Goal: Obtain resource: Obtain resource

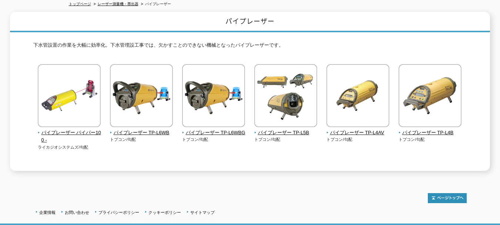
scroll to position [133, 0]
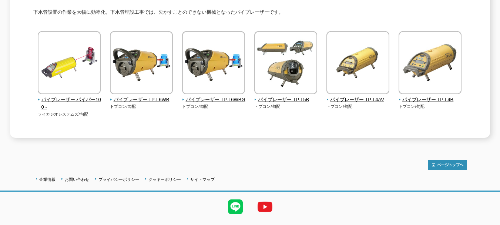
scroll to position [123, 0]
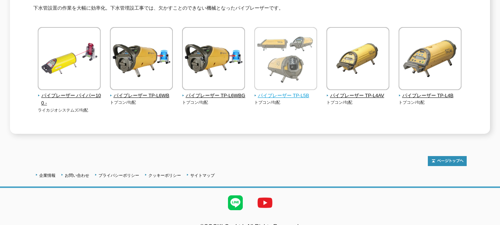
click at [269, 92] on span "パイプレーザー TP-L5B" at bounding box center [285, 96] width 63 height 8
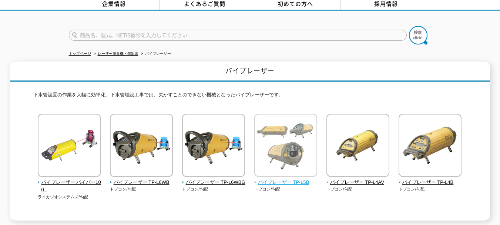
scroll to position [36, 0]
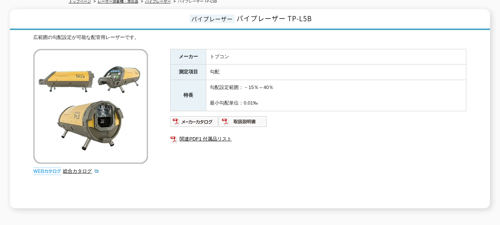
scroll to position [89, 0]
click at [212, 115] on img at bounding box center [194, 121] width 48 height 12
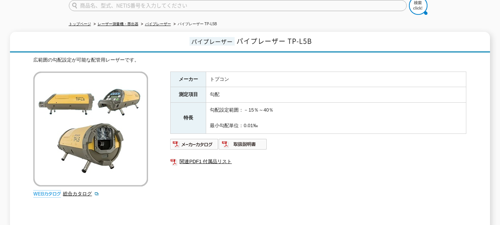
scroll to position [66, 0]
